Goal: Transaction & Acquisition: Purchase product/service

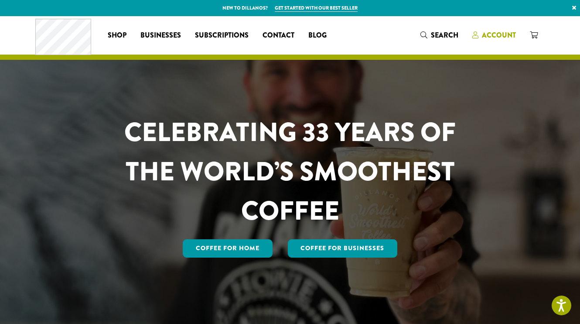
click at [499, 37] on span "Account" at bounding box center [499, 35] width 34 height 10
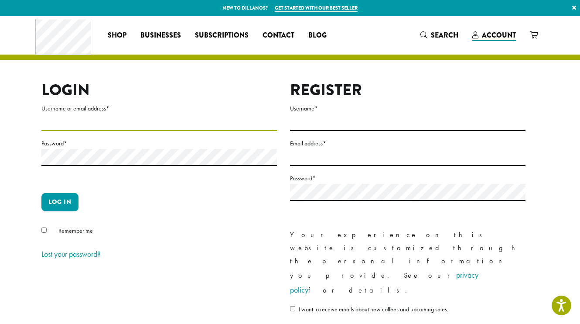
type input "*******"
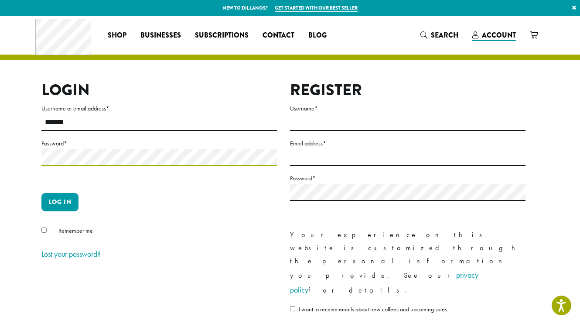
click at [60, 202] on button "Log in" at bounding box center [59, 202] width 37 height 18
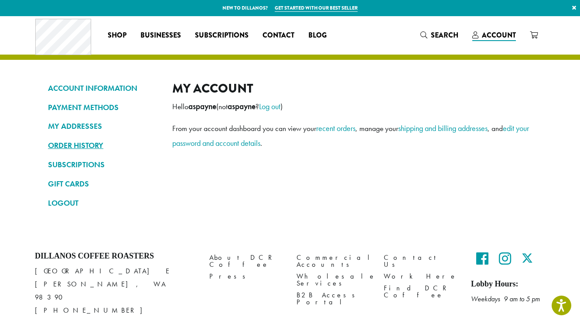
click at [92, 146] on link "ORDER HISTORY" at bounding box center [103, 145] width 111 height 15
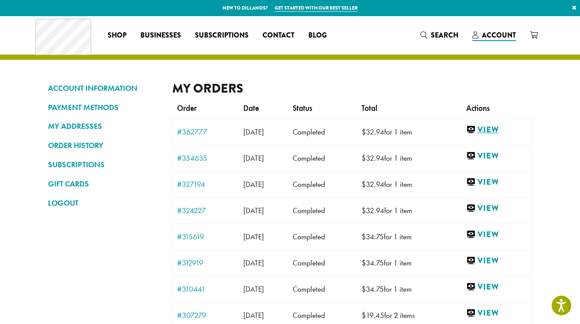
click at [508, 131] on link "View" at bounding box center [496, 129] width 61 height 11
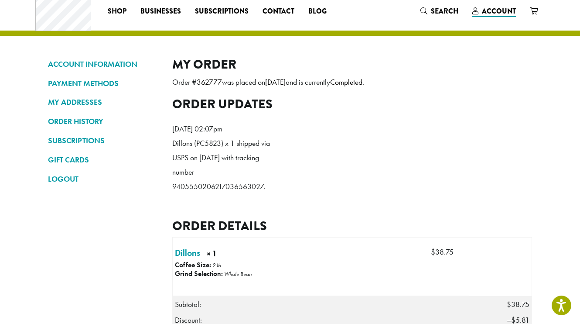
scroll to position [85, 0]
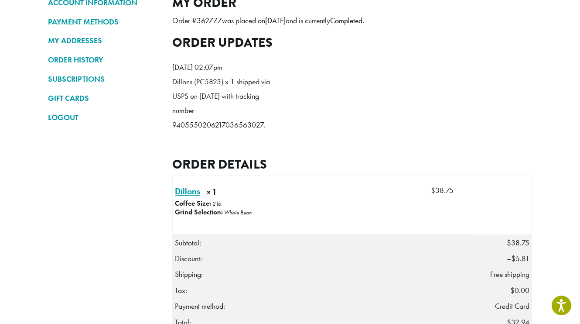
click at [195, 198] on link "Dillons × 1" at bounding box center [187, 191] width 25 height 13
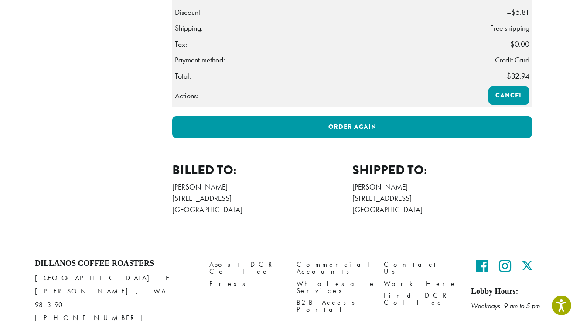
click at [359, 149] on p "Order again" at bounding box center [352, 132] width 360 height 33
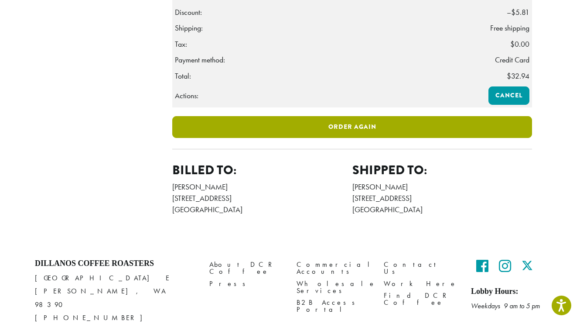
click at [348, 138] on link "Order again" at bounding box center [352, 127] width 360 height 22
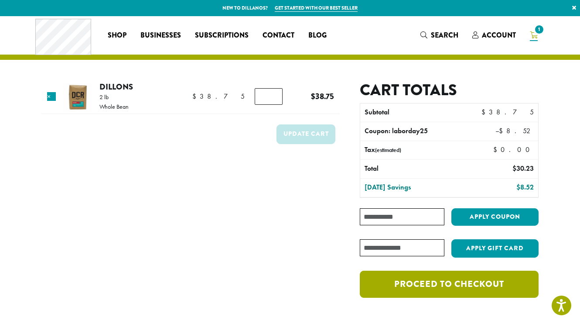
click at [414, 281] on link "Proceed to checkout" at bounding box center [449, 283] width 179 height 27
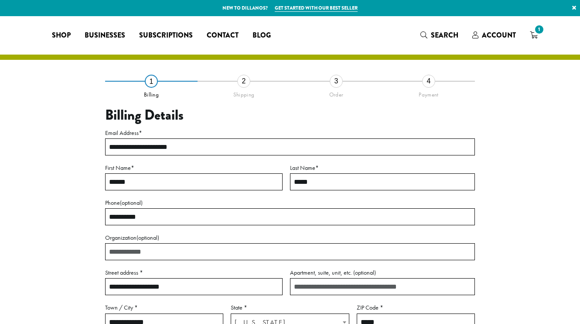
select select "**"
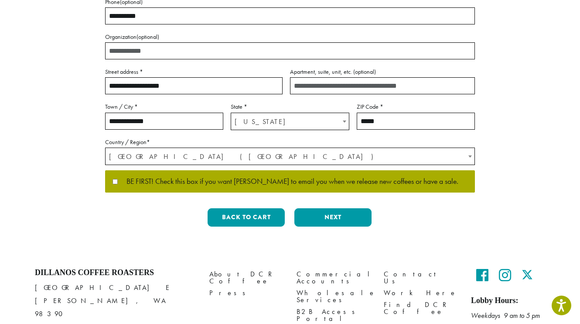
scroll to position [199, 0]
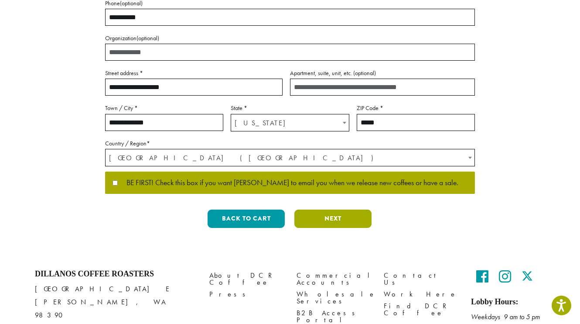
click at [365, 219] on button "Next" at bounding box center [332, 218] width 77 height 18
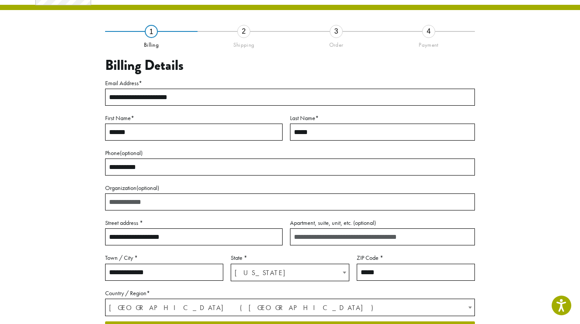
scroll to position [44, 0]
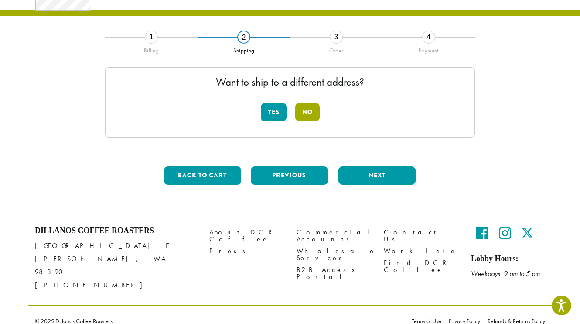
click at [308, 116] on button "No" at bounding box center [307, 112] width 24 height 18
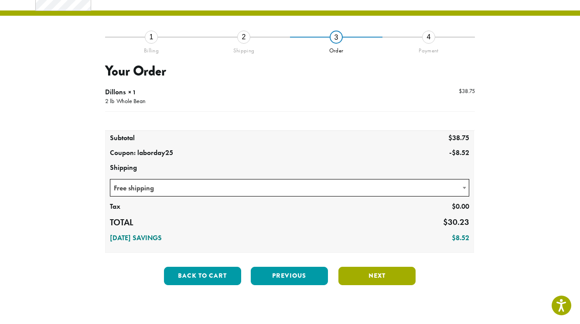
click at [383, 280] on button "Next" at bounding box center [376, 276] width 77 height 18
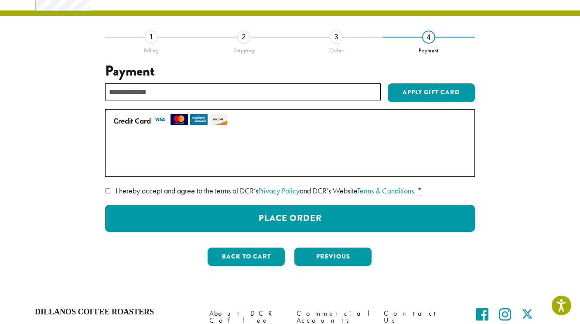
scroll to position [59, 0]
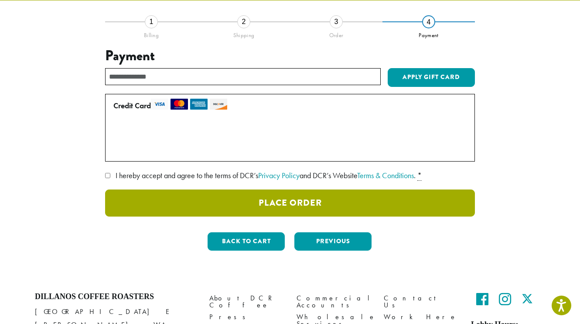
click at [298, 202] on button "Place Order" at bounding box center [290, 202] width 370 height 27
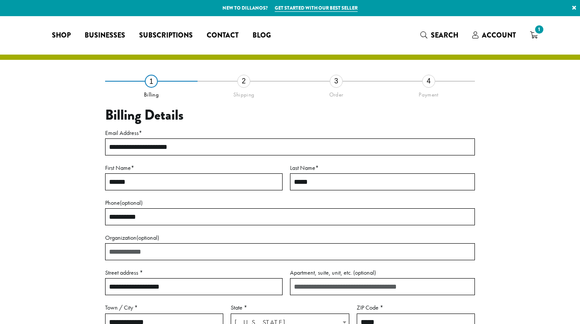
select select "**"
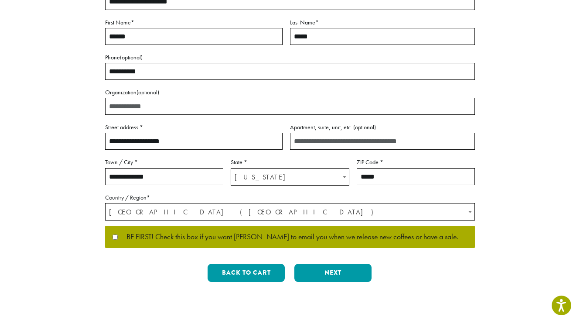
scroll to position [147, 0]
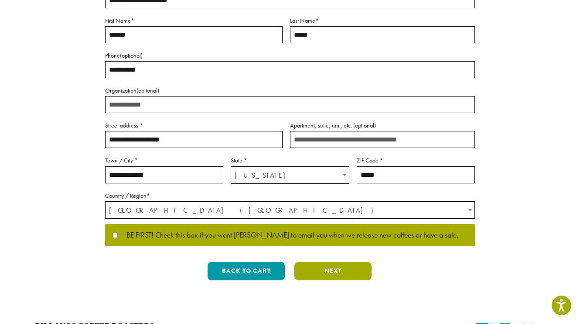
click at [342, 270] on button "Next" at bounding box center [332, 271] width 77 height 18
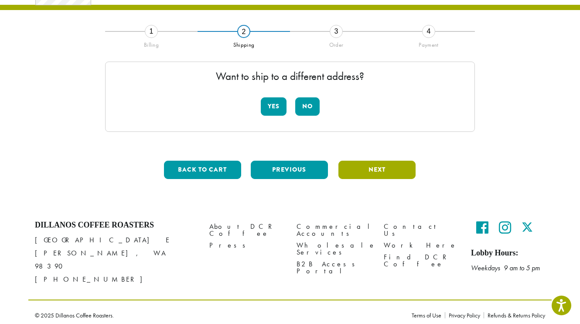
scroll to position [44, 0]
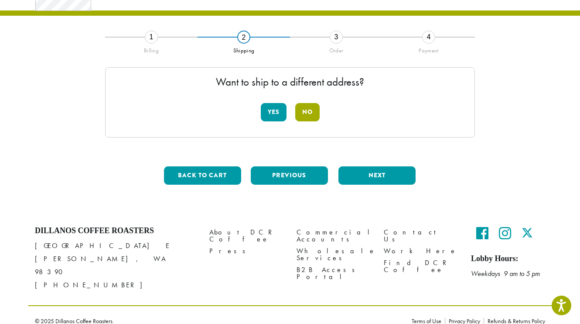
click at [308, 115] on button "No" at bounding box center [307, 112] width 24 height 18
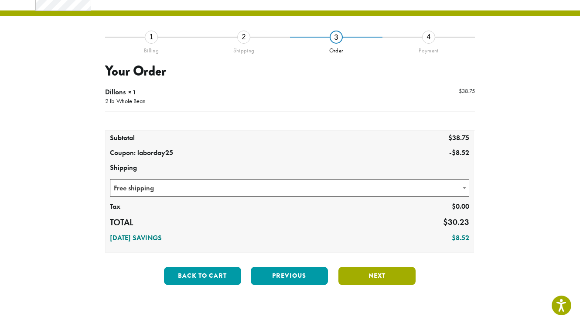
click at [354, 275] on button "Next" at bounding box center [376, 276] width 77 height 18
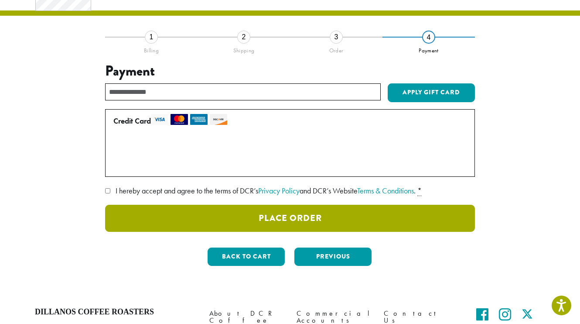
click at [323, 214] on button "Place Order" at bounding box center [290, 218] width 370 height 27
